Goal: Transaction & Acquisition: Purchase product/service

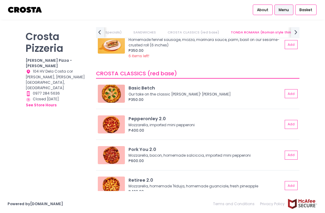
scroll to position [232, 0]
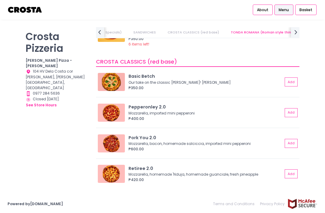
click at [265, 141] on div "Mozzarella, bacon, homemade salciccia, imported mini pepperoni" at bounding box center [204, 143] width 153 height 5
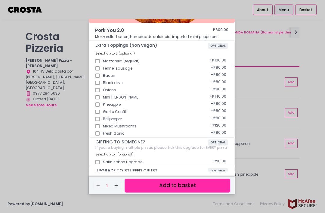
scroll to position [19, 0]
click at [260, 76] on div "Pork You 2.0 ₱600.00 Mozzarella, bacon, homemade [PERSON_NAME], imported mini p…" at bounding box center [162, 106] width 325 height 213
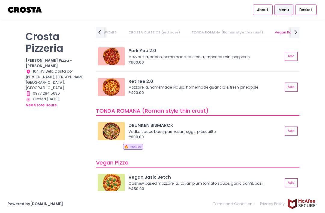
scroll to position [321, 0]
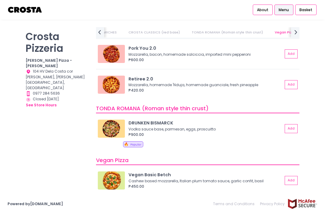
click at [208, 126] on div "Vodka sauce base, parmesan, eggs, proscuitto" at bounding box center [204, 128] width 153 height 5
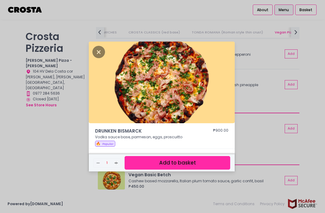
click at [191, 169] on button "Add to basket" at bounding box center [178, 163] width 106 height 14
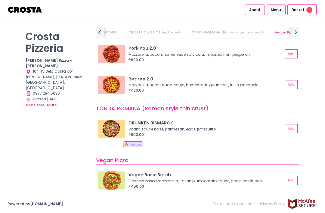
click at [165, 122] on div "DRUNKEN BISMARCK" at bounding box center [205, 123] width 154 height 7
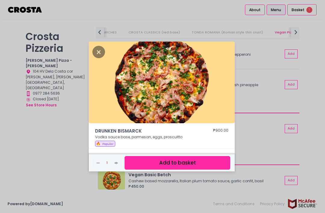
scroll to position [19, 0]
click at [281, 76] on div "DRUNKEN BISMARCK ₱900.00 Vodka sauce base, parmesan, eggs, proscuitto 🔥 Popular…" at bounding box center [162, 106] width 325 height 213
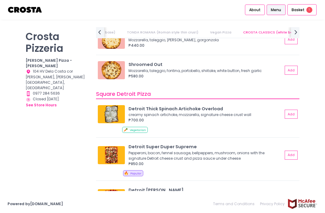
scroll to position [667, 0]
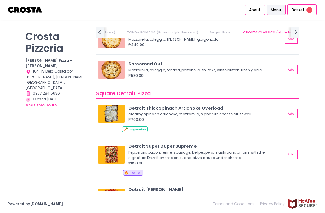
click at [214, 112] on div "creamy spinach artichoke, mozzarella, signature cheese crust wall" at bounding box center [204, 113] width 153 height 5
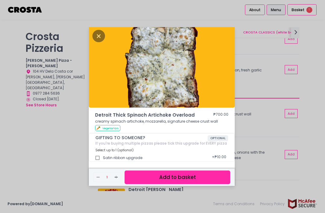
scroll to position [19, 0]
click at [267, 60] on div "Detroit Thick Spinach Artichoke Overload ₱700.00 creamy spinach artichoke, mozz…" at bounding box center [162, 106] width 325 height 213
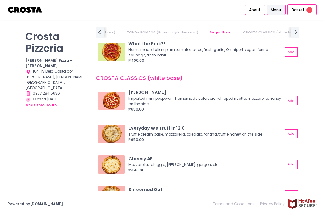
scroll to position [542, 0]
click at [215, 107] on div "₱650.00" at bounding box center [205, 109] width 154 height 5
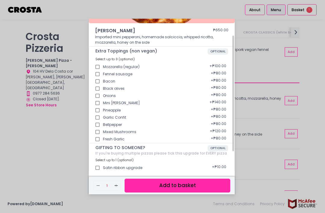
scroll to position [83, 0]
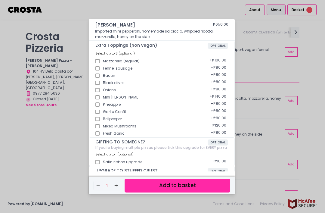
click at [263, 58] on div "[PERSON_NAME] ₱650.00 Imported mini pepperoni, homemade [PERSON_NAME], whipped …" at bounding box center [162, 106] width 325 height 213
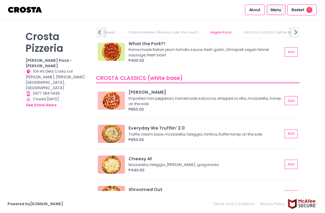
click at [258, 61] on div "₱400.00" at bounding box center [205, 60] width 154 height 5
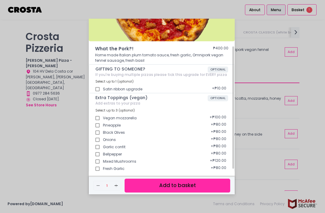
scroll to position [63, 0]
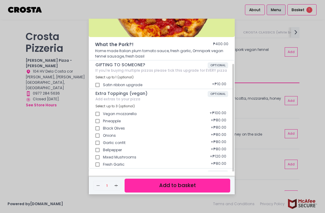
click at [265, 54] on div "What the Pork?! ₱400.00 Home made Italian plum tomato sauce, fresh garlic, Omni…" at bounding box center [162, 106] width 325 height 213
